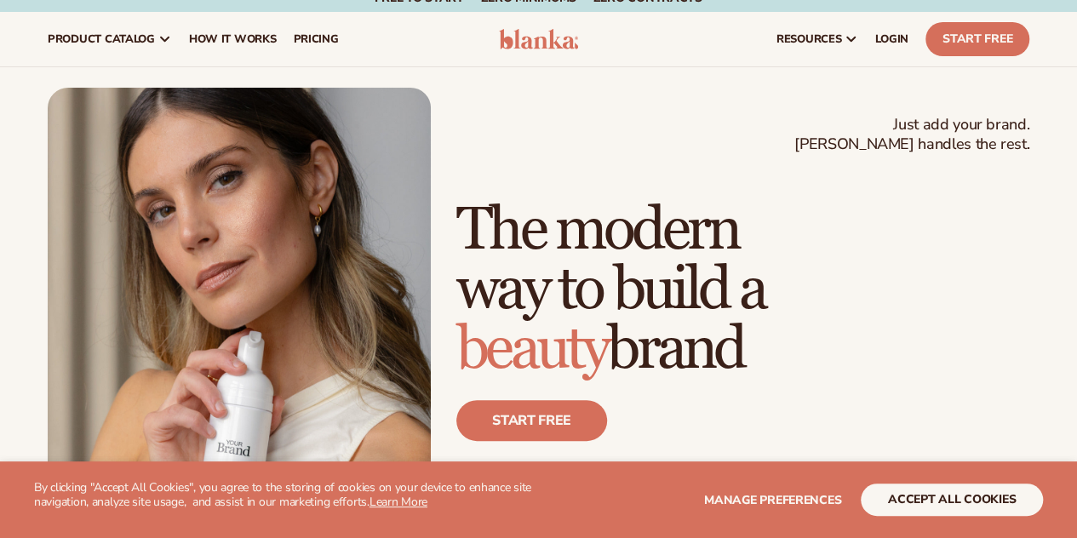
scroll to position [24, 0]
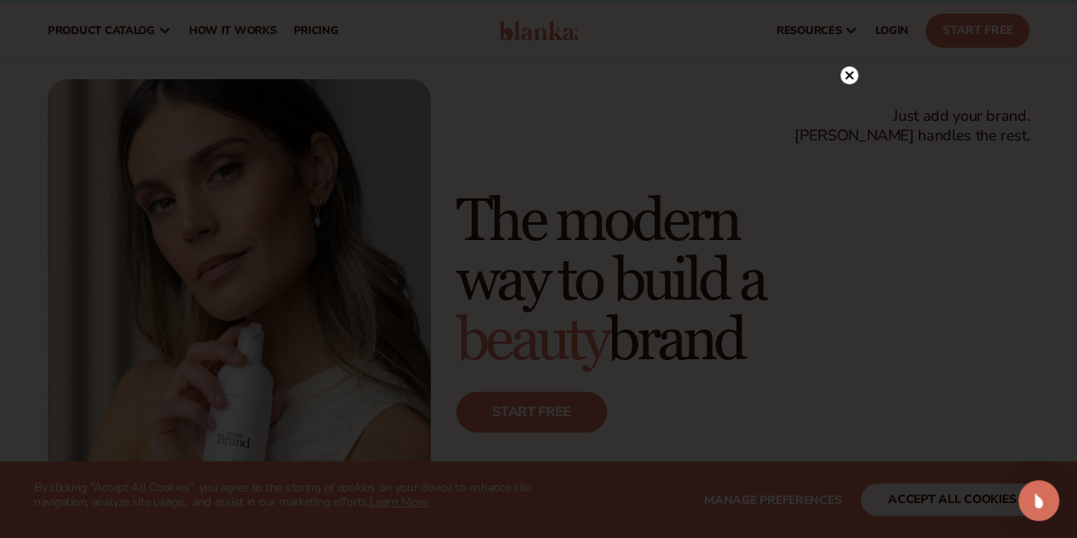
click at [848, 77] on circle at bounding box center [849, 75] width 18 height 18
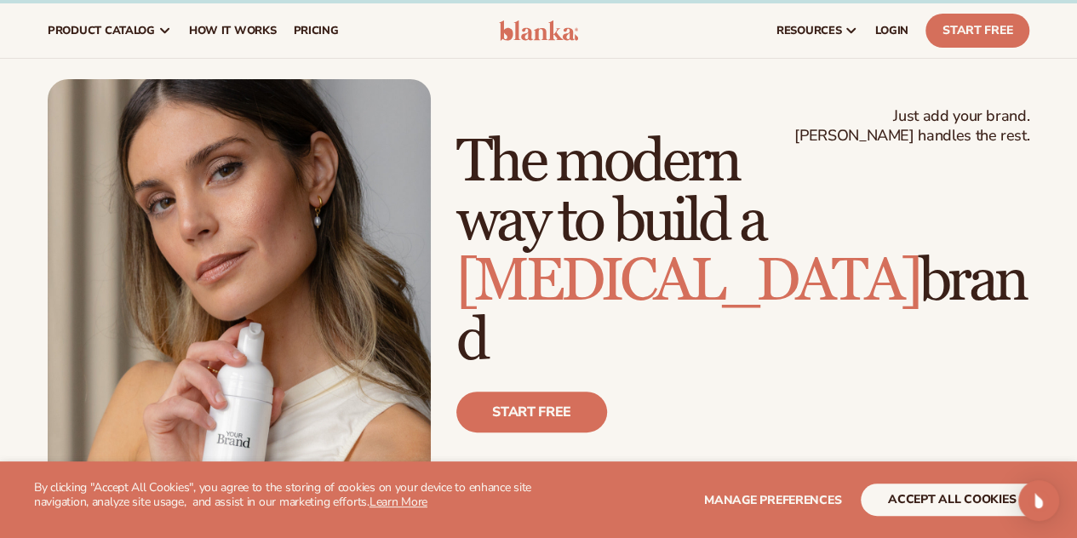
click at [238, 24] on span "How It Works" at bounding box center [233, 31] width 88 height 14
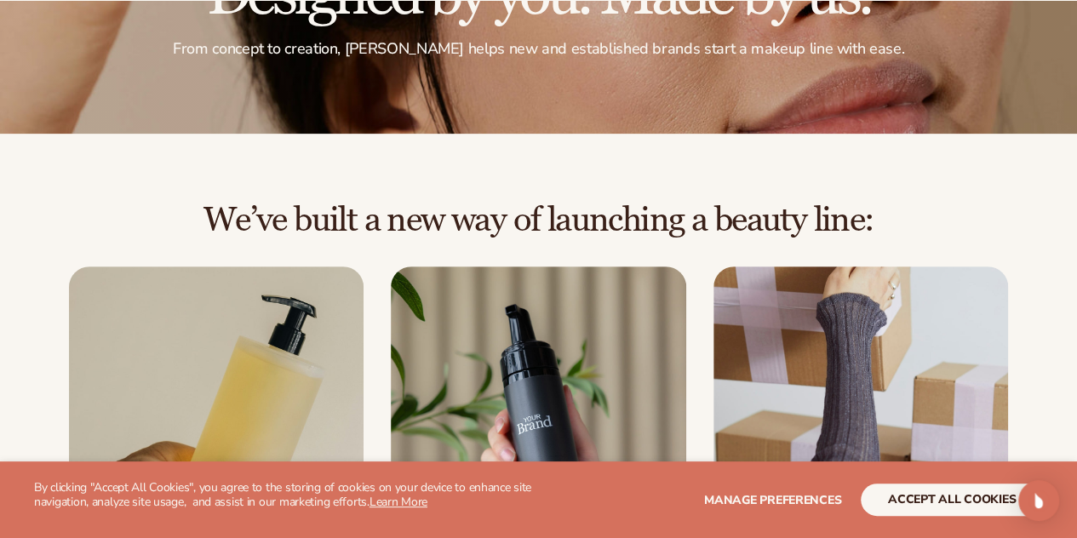
scroll to position [231, 0]
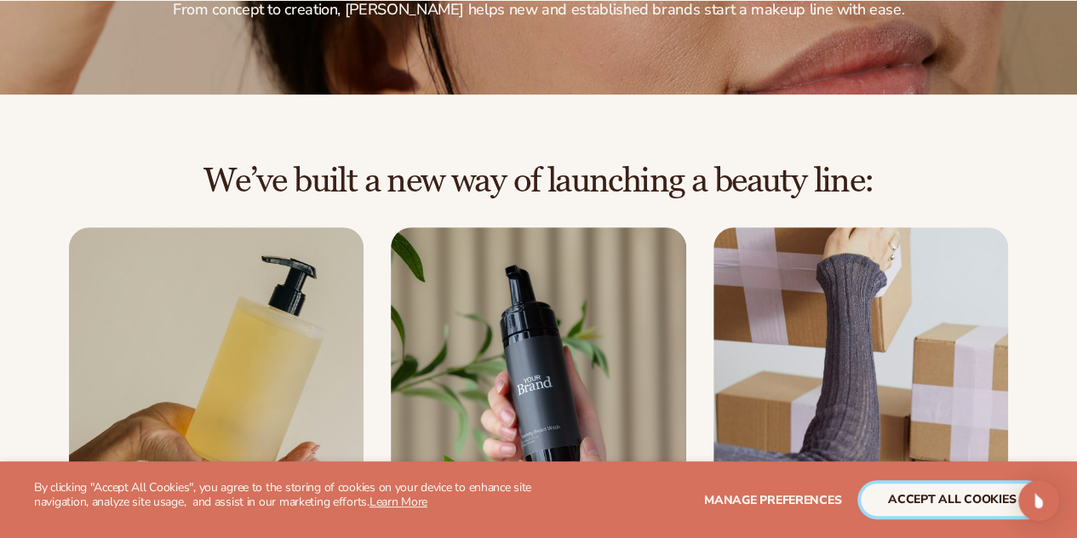
click at [923, 493] on button "accept all cookies" at bounding box center [951, 499] width 182 height 32
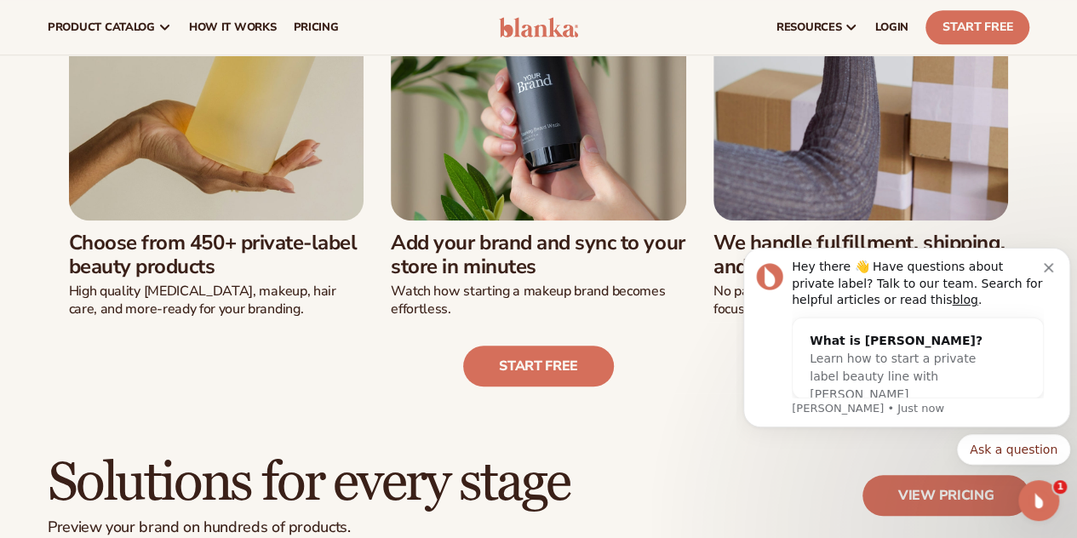
scroll to position [0, 0]
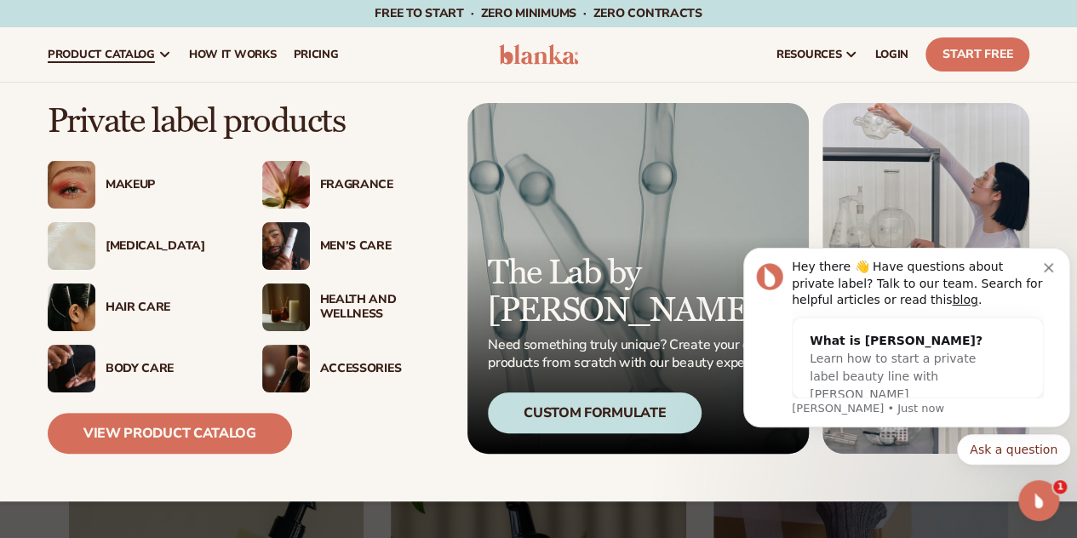
click at [137, 362] on div "Body Care" at bounding box center [167, 369] width 123 height 14
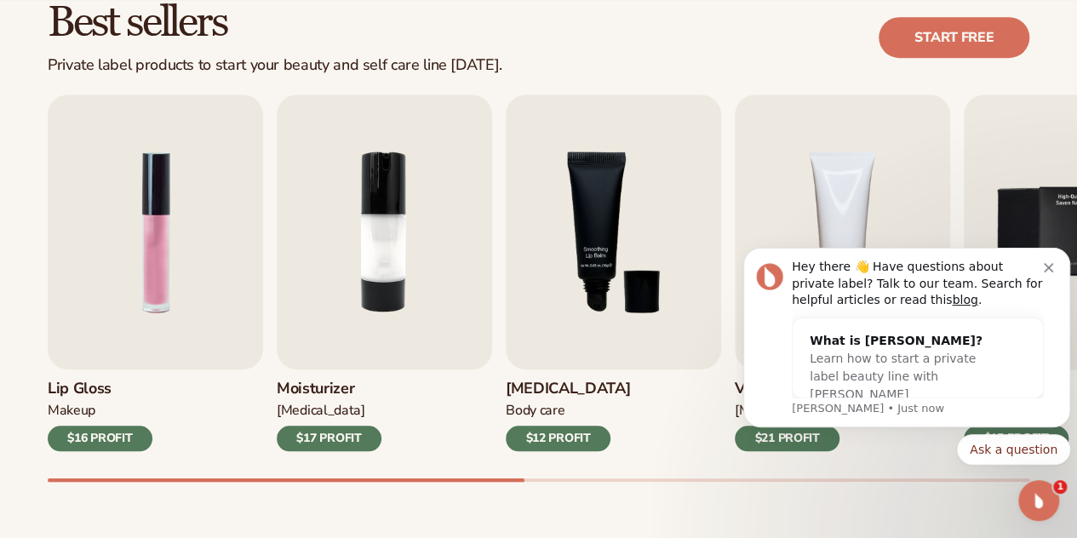
click at [1044, 269] on icon "Dismiss notification" at bounding box center [1047, 267] width 9 height 9
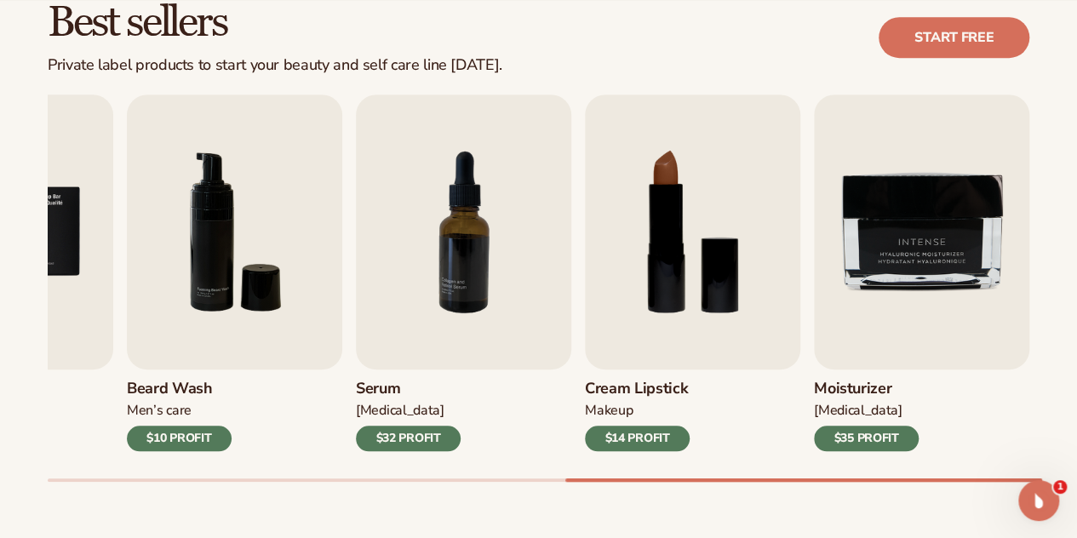
click at [916, 246] on img "9 / 9" at bounding box center [921, 231] width 215 height 275
click at [924, 290] on img "9 / 9" at bounding box center [921, 231] width 215 height 275
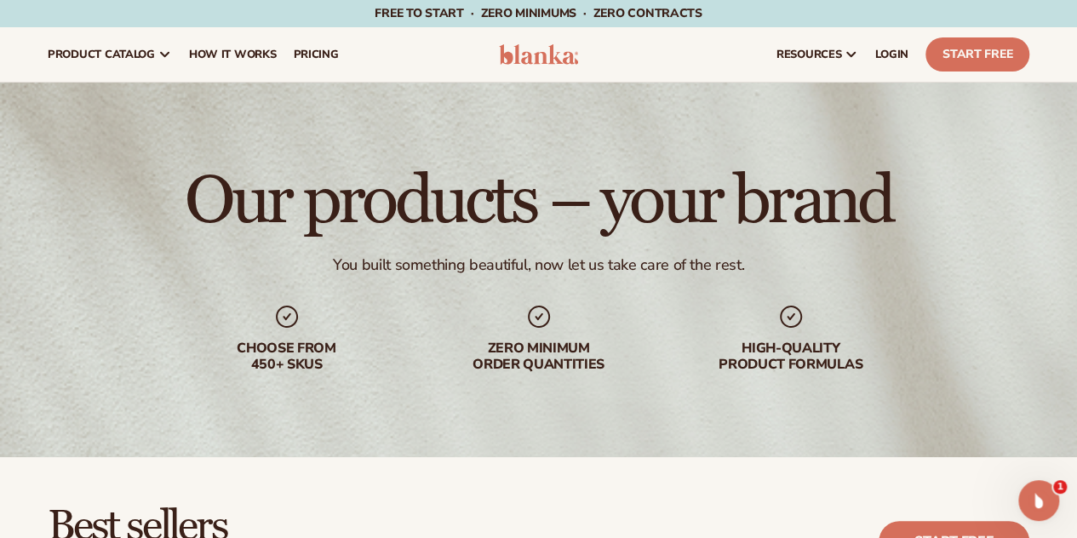
click at [315, 48] on span "pricing" at bounding box center [315, 55] width 45 height 14
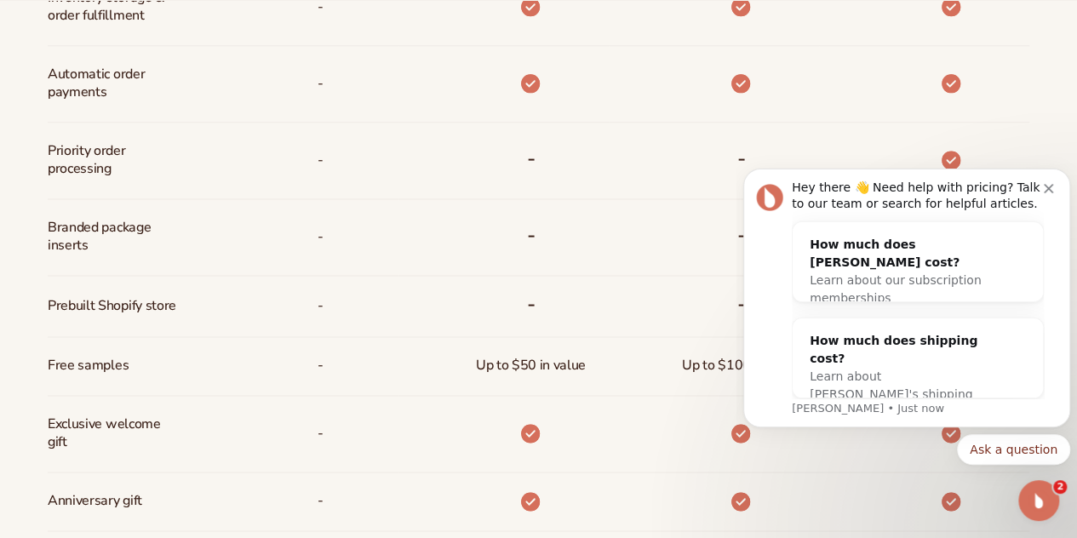
click at [1055, 190] on button "Dismiss notification" at bounding box center [1050, 187] width 14 height 14
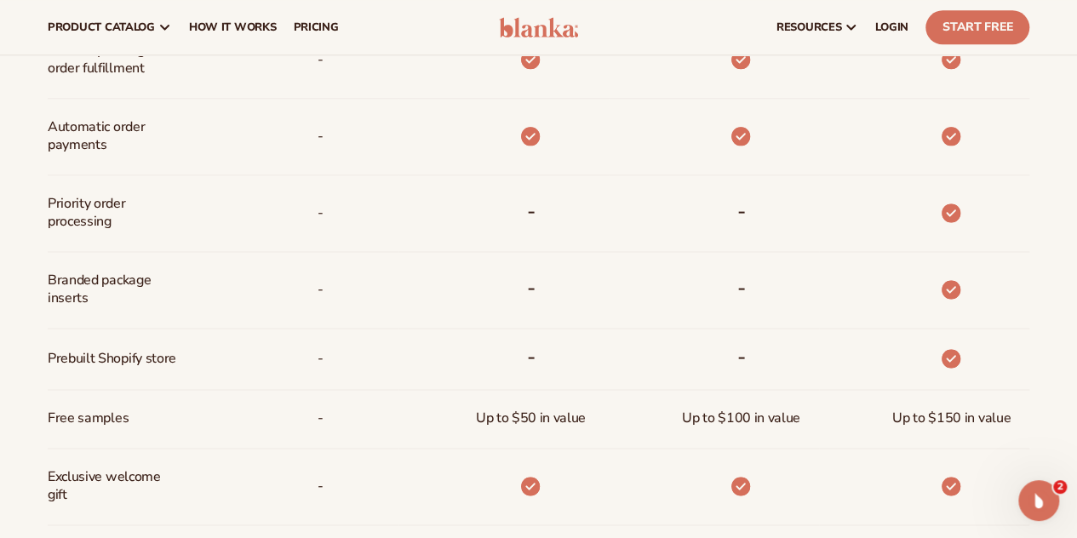
scroll to position [1021, 0]
